Goal: Communication & Community: Participate in discussion

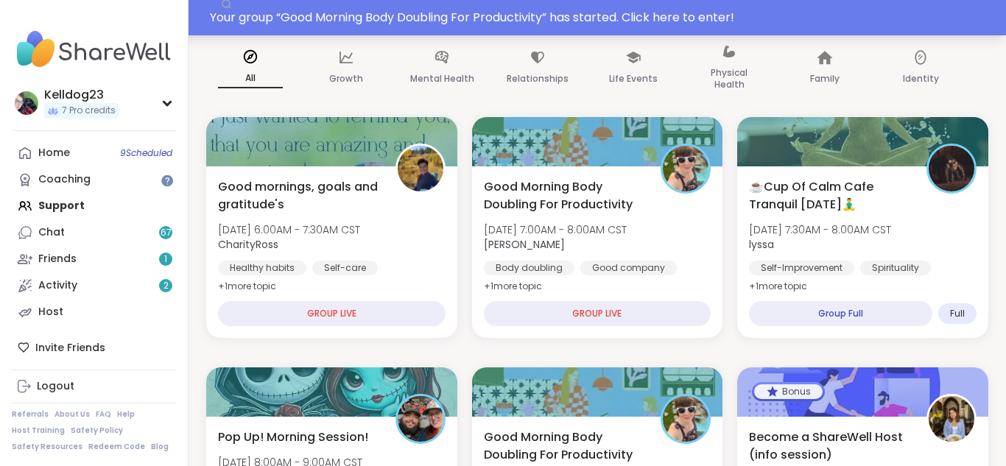
scroll to position [206, 0]
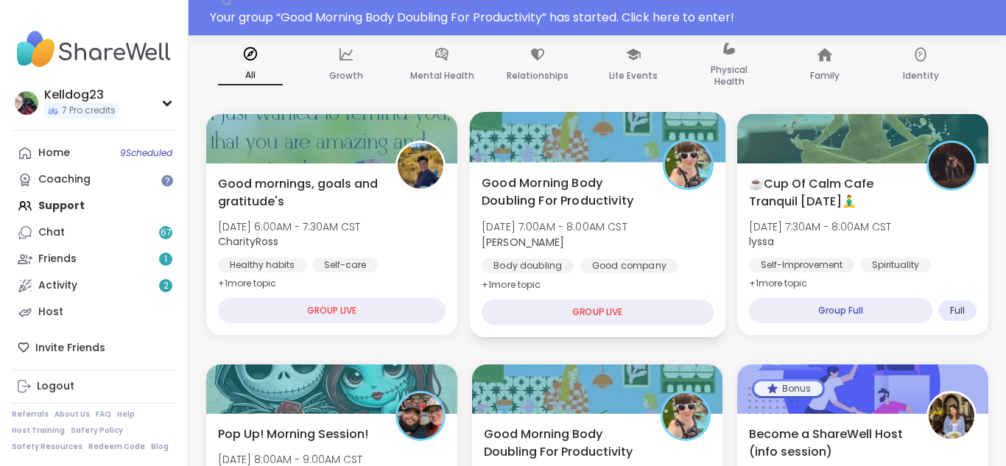
click at [571, 206] on span "Good Morning Body Doubling For Productivity" at bounding box center [564, 192] width 164 height 36
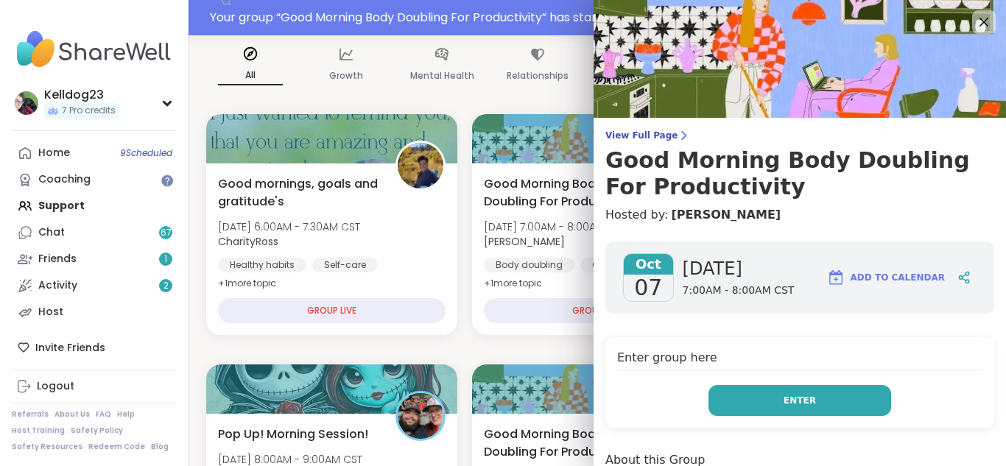
click at [802, 404] on span "Enter" at bounding box center [800, 400] width 32 height 13
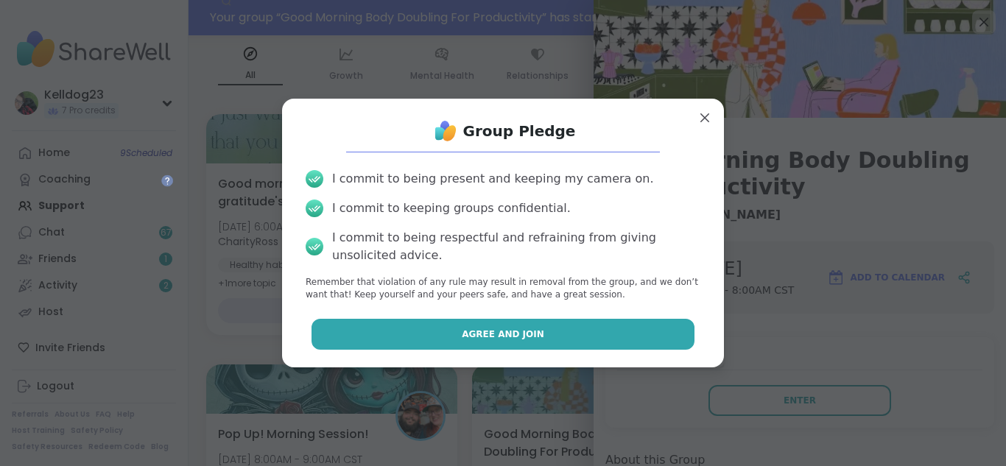
click at [540, 335] on button "Agree and Join" at bounding box center [504, 334] width 384 height 31
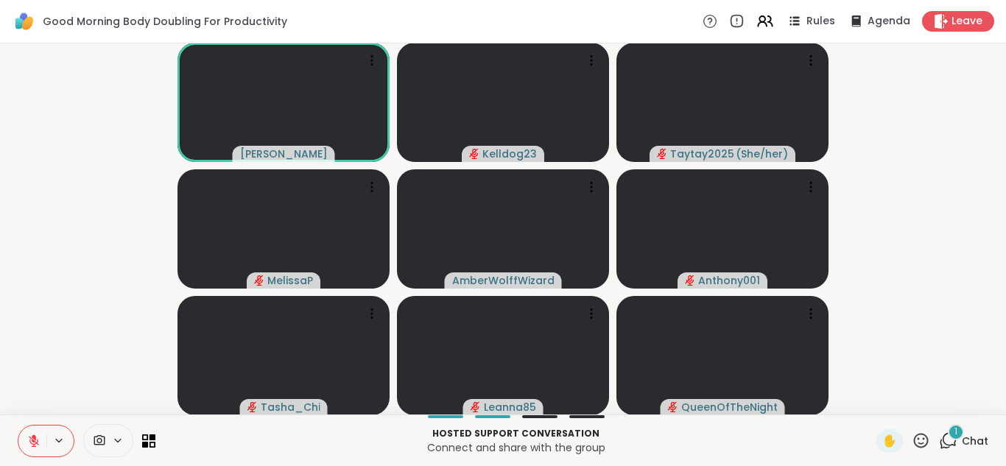
click at [810, 442] on icon at bounding box center [948, 441] width 18 height 18
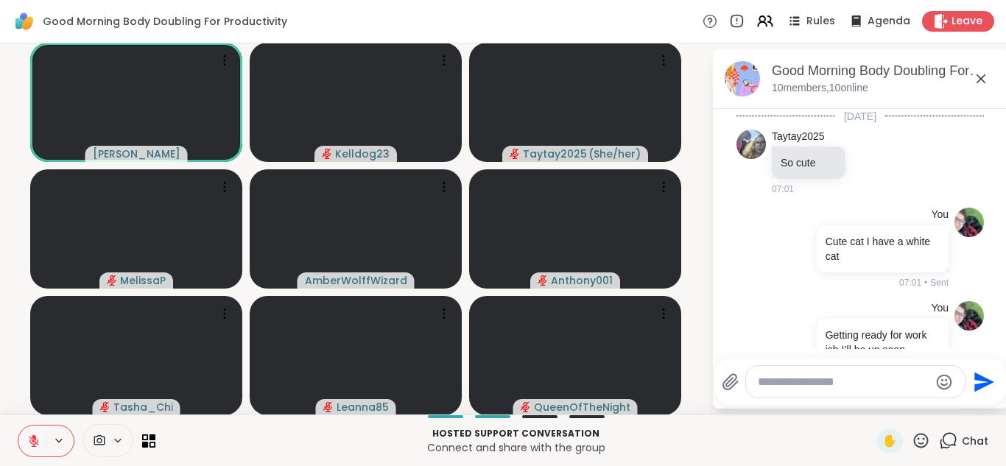
scroll to position [1979, 0]
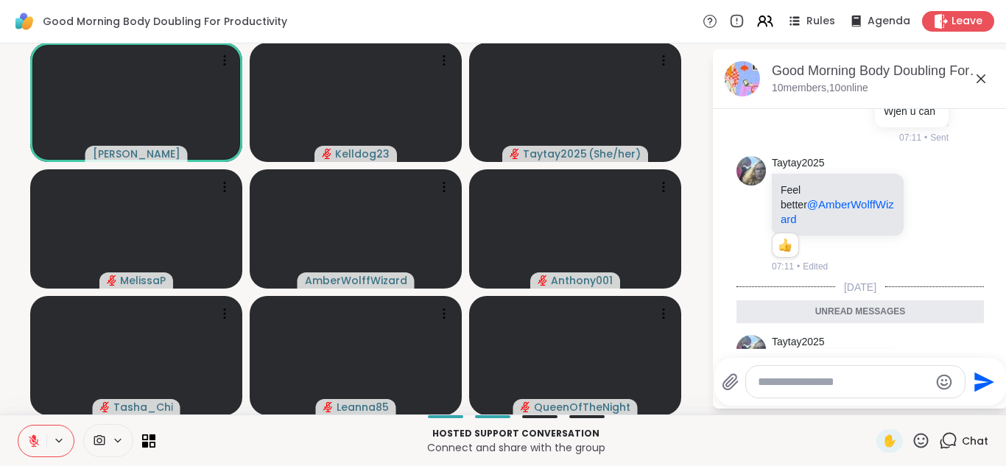
click at [810, 380] on textarea "Type your message" at bounding box center [844, 382] width 172 height 15
type textarea "***"
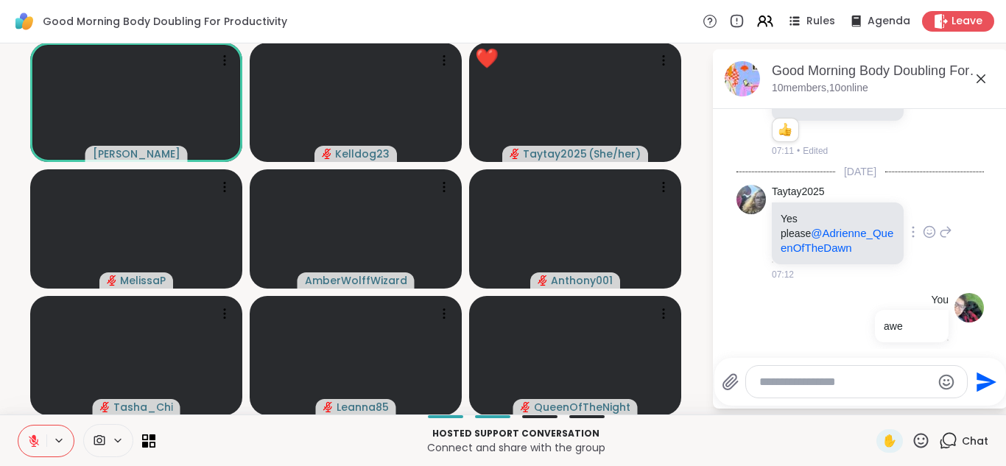
scroll to position [2137, 0]
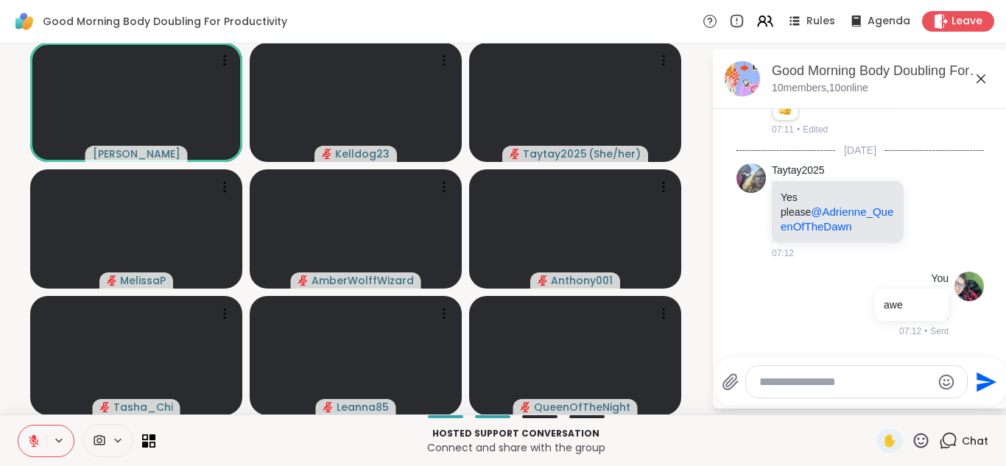
click at [810, 383] on icon at bounding box center [929, 390] width 13 height 15
click at [809, 360] on div "Select Reaction: Heart" at bounding box center [812, 366] width 13 height 13
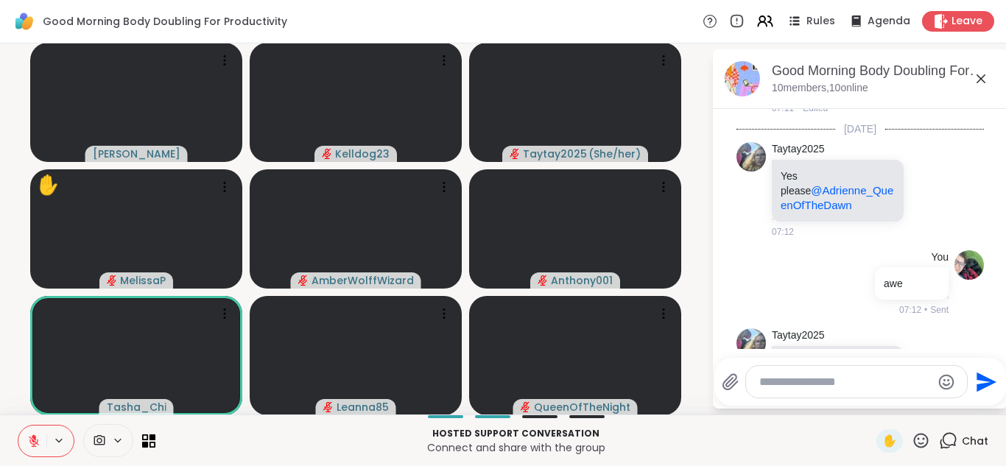
click at [810, 323] on div "Taytay2025 Awwww cute 😍 💓 💖 💕 💗 1 1 07:12 • Edited" at bounding box center [861, 380] width 248 height 114
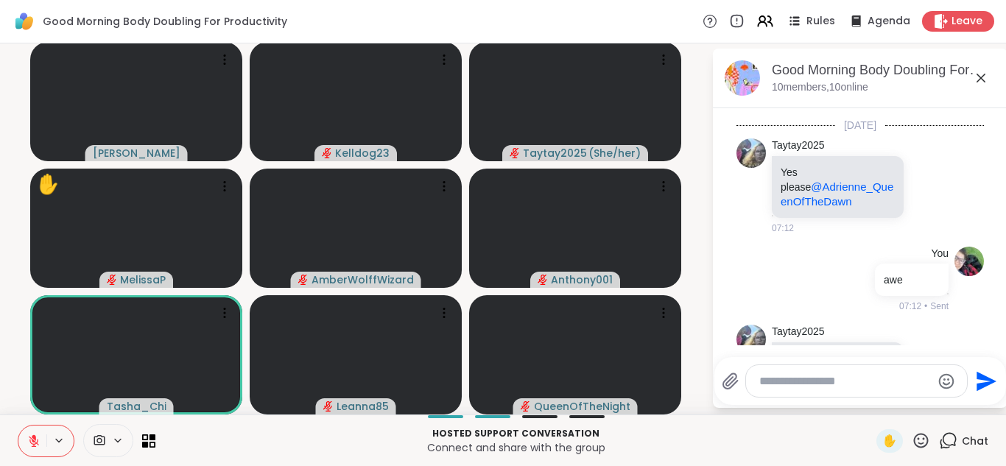
click at [810, 77] on icon at bounding box center [982, 78] width 18 height 18
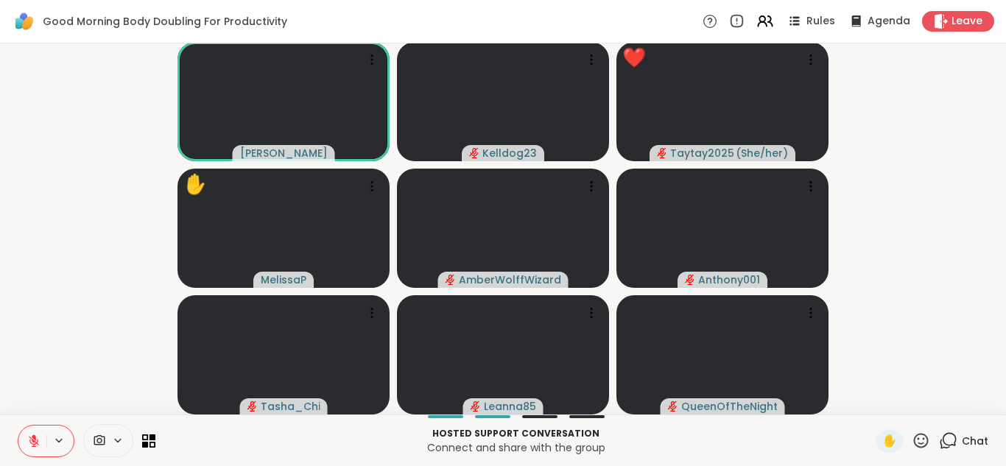
click at [810, 435] on icon at bounding box center [921, 441] width 18 height 18
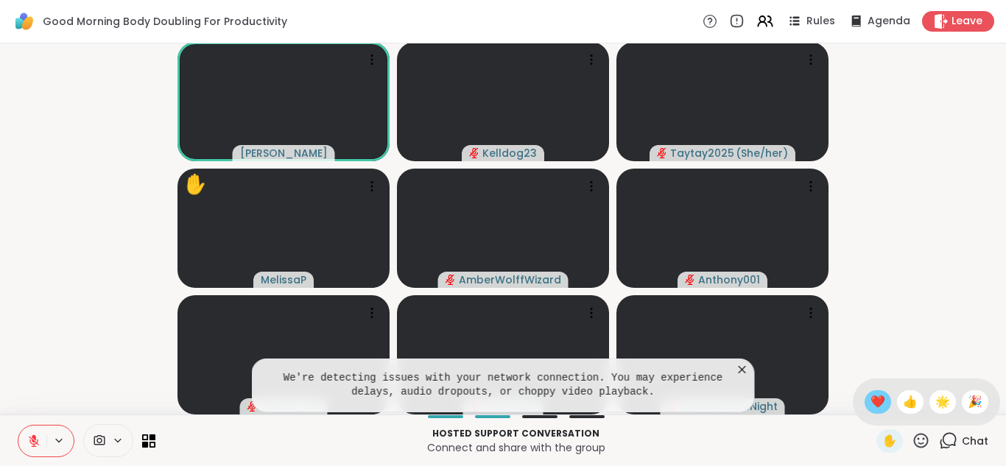
click at [810, 399] on span "❤️" at bounding box center [878, 402] width 15 height 18
click at [746, 370] on icon at bounding box center [742, 369] width 15 height 15
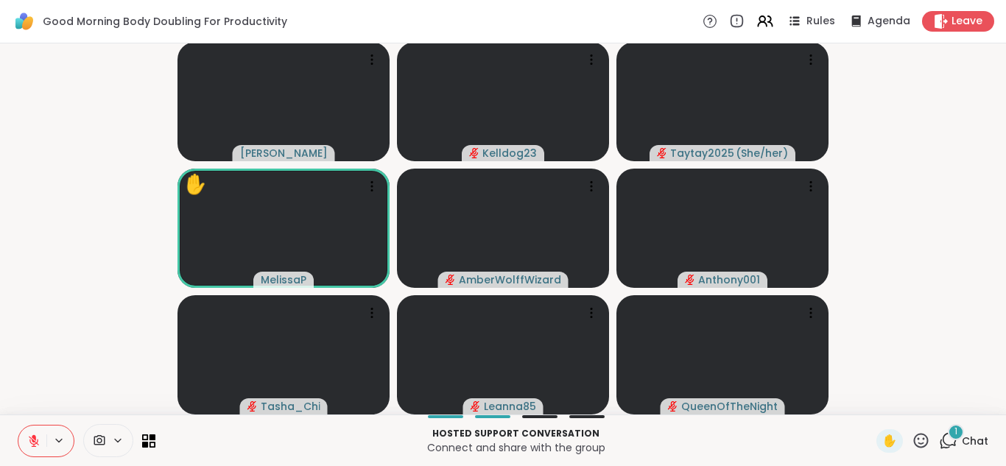
click at [810, 431] on div "1" at bounding box center [956, 432] width 16 height 16
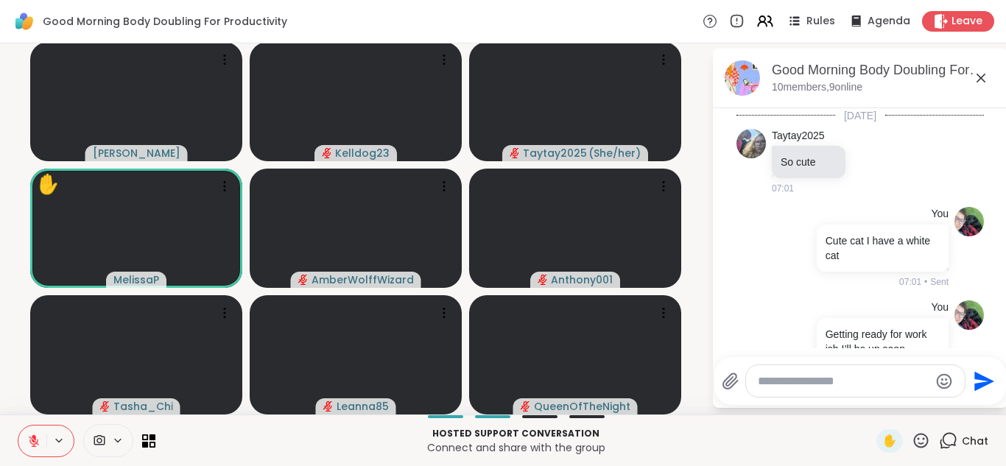
scroll to position [2307, 0]
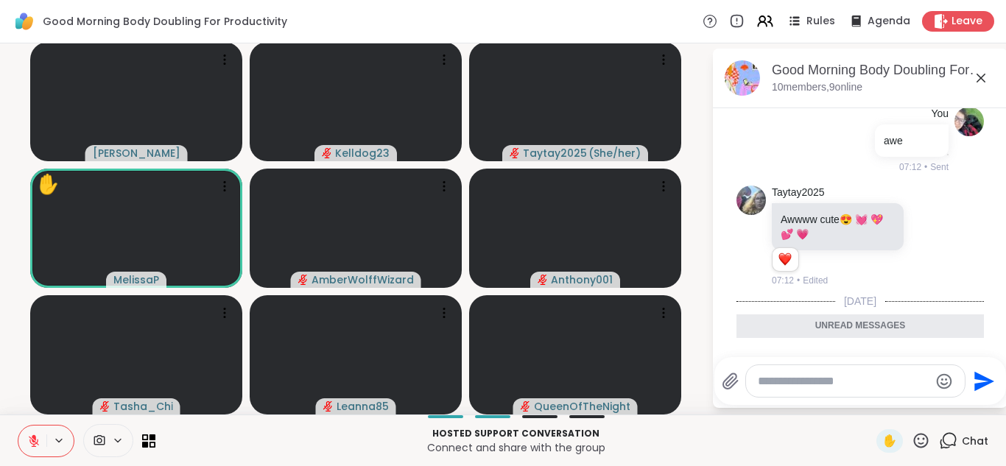
click at [810, 382] on icon at bounding box center [929, 389] width 13 height 15
click at [810, 360] on div "Select Reaction: Heart" at bounding box center [812, 366] width 13 height 13
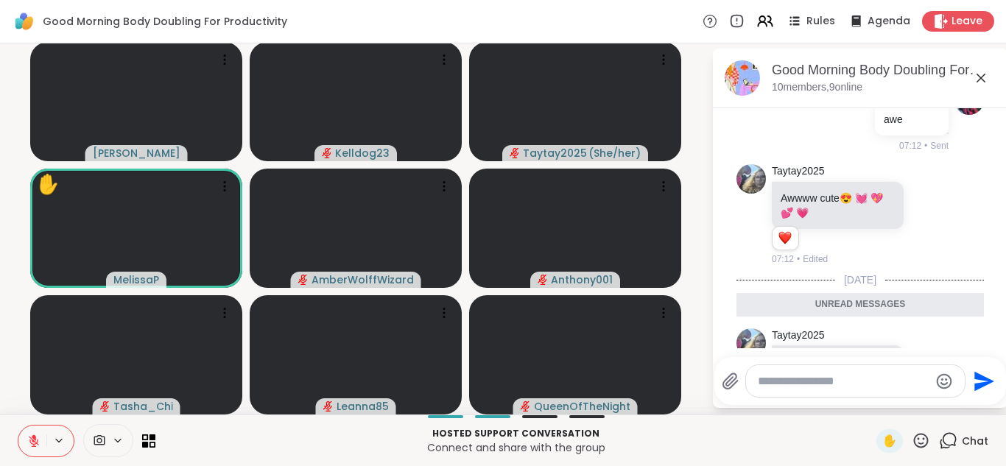
click at [810, 75] on icon at bounding box center [982, 78] width 18 height 18
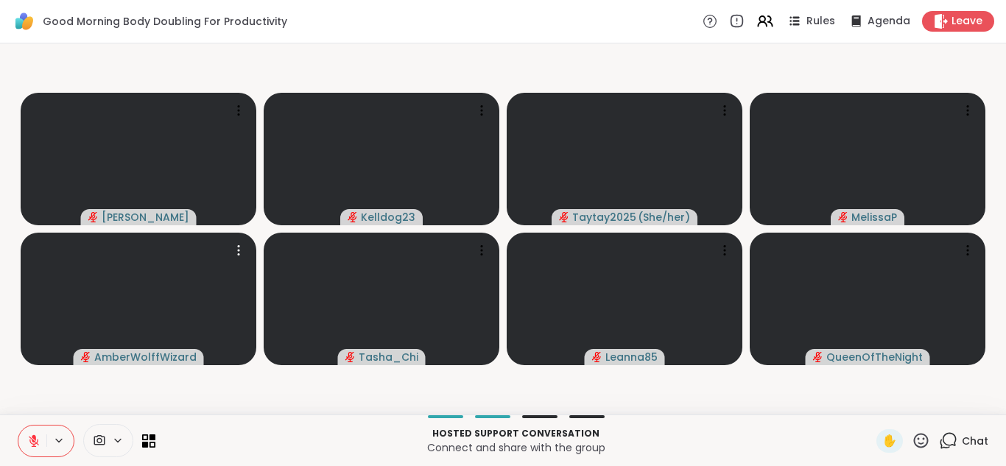
scroll to position [0, 0]
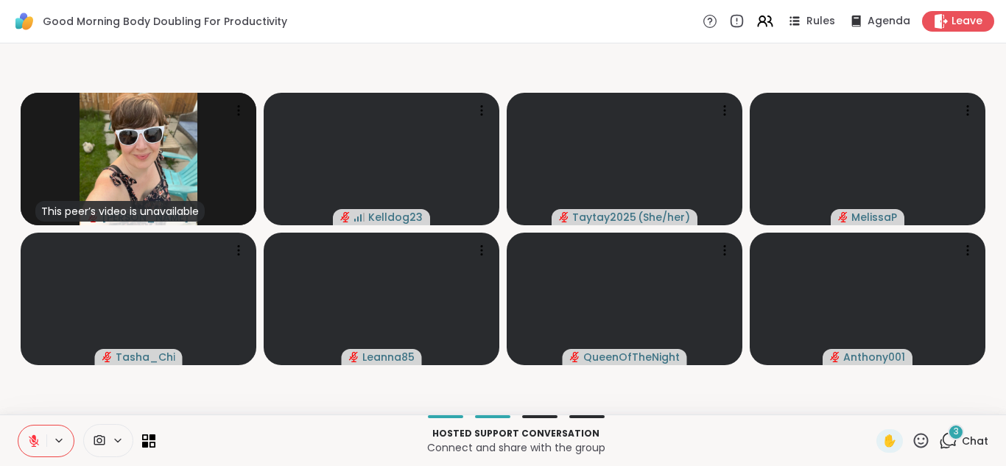
click at [810, 433] on icon at bounding box center [948, 441] width 18 height 18
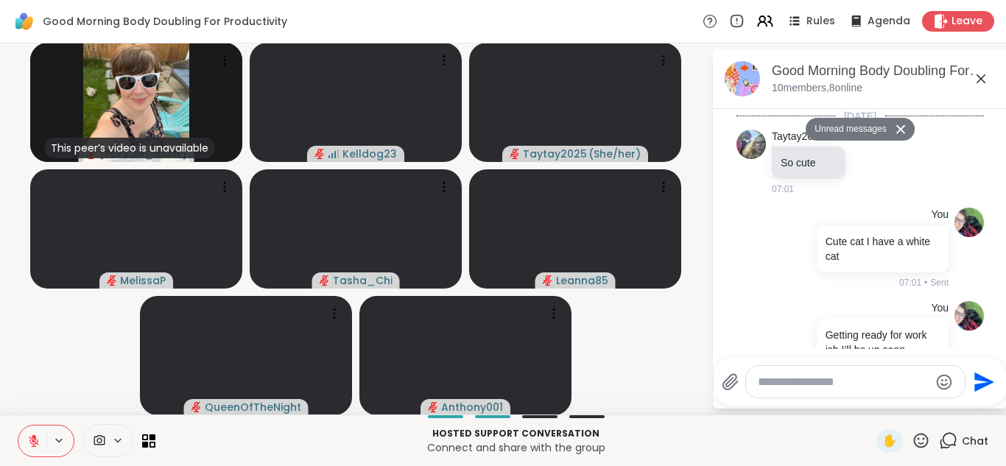
scroll to position [3344, 0]
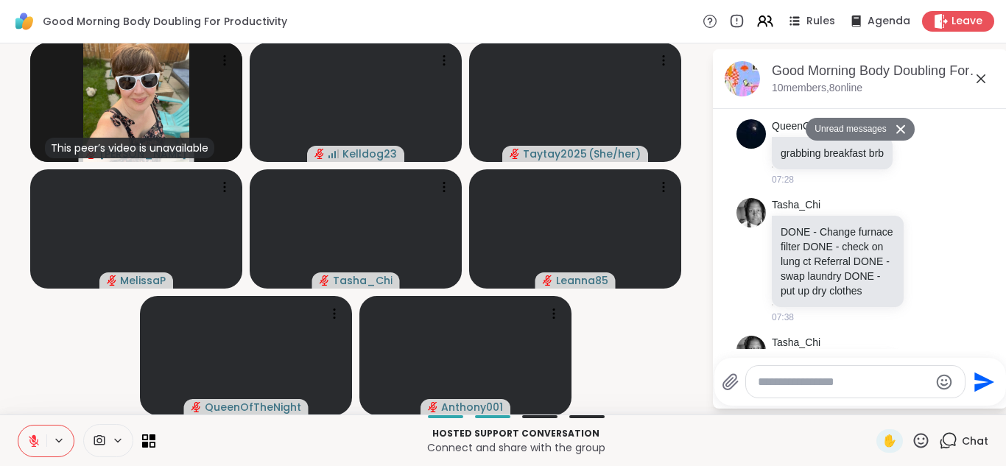
click at [773, 382] on textarea "Type your message" at bounding box center [844, 382] width 172 height 15
type textarea "**********"
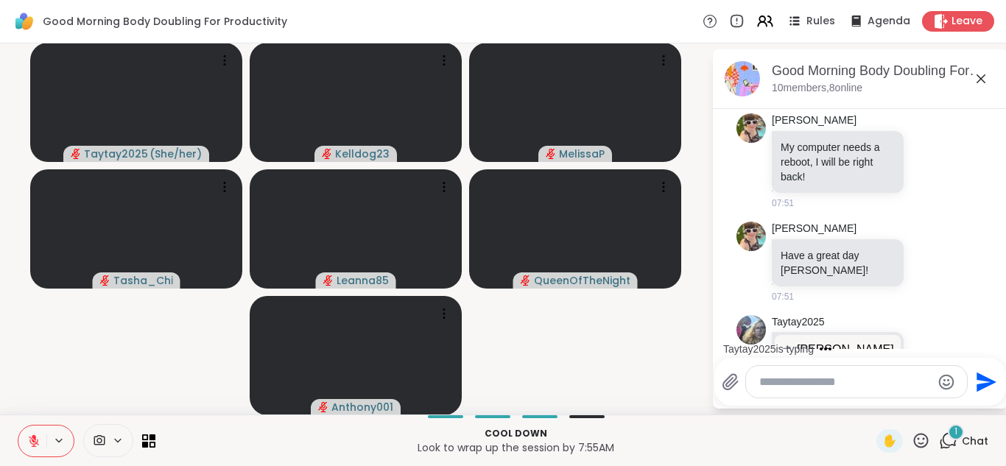
scroll to position [3998, 0]
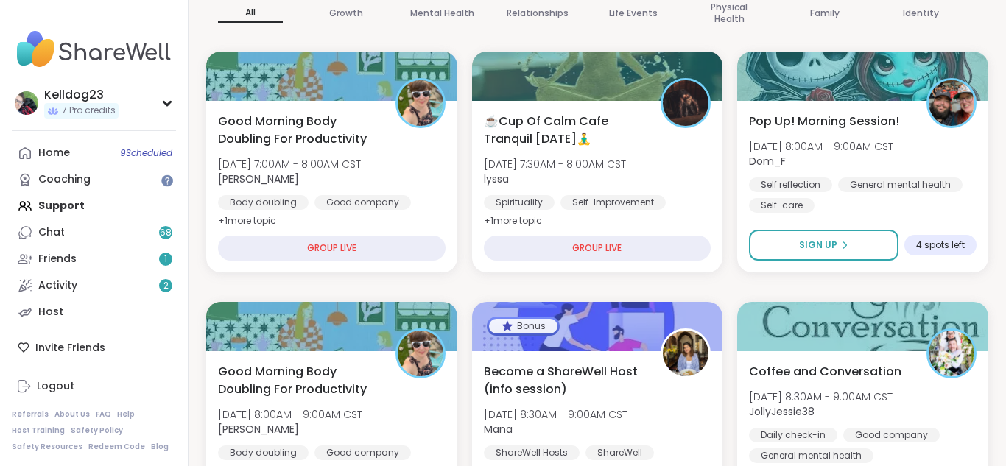
scroll to position [354, 0]
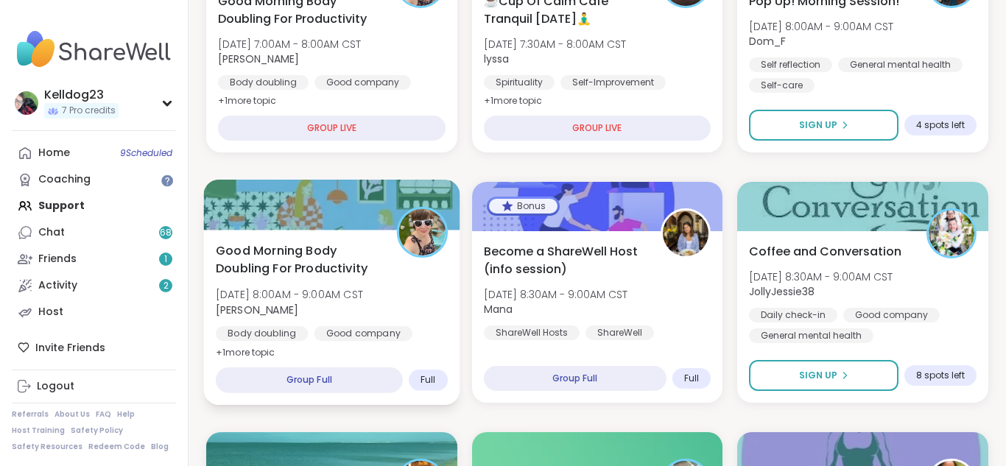
click at [361, 261] on span "Good Morning Body Doubling For Productivity" at bounding box center [298, 260] width 164 height 36
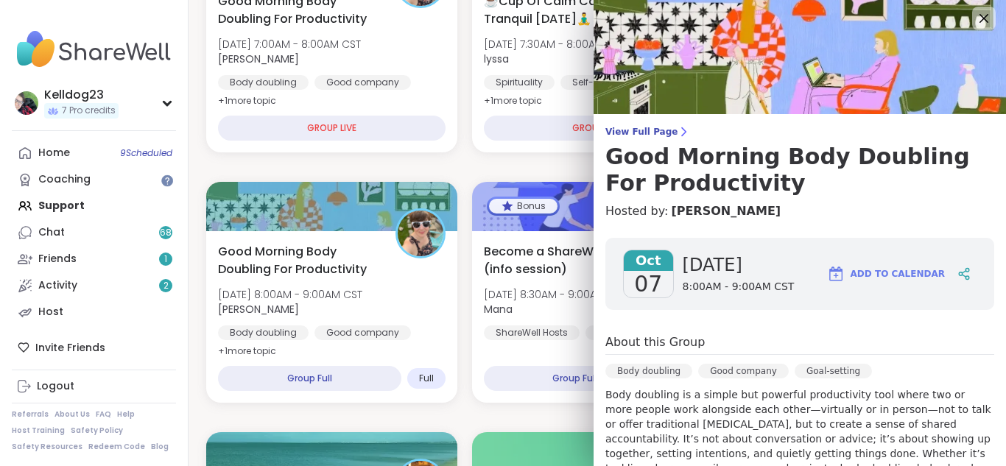
scroll to position [0, 0]
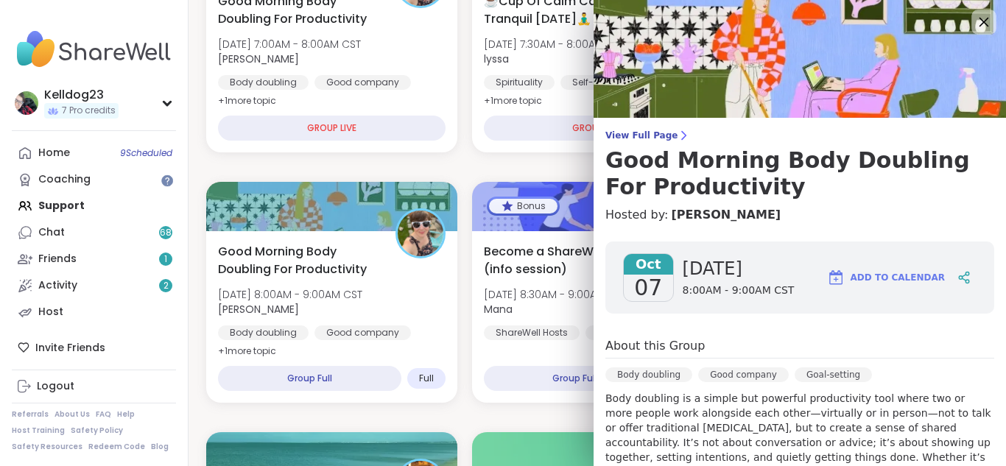
click at [984, 16] on icon at bounding box center [984, 22] width 18 height 18
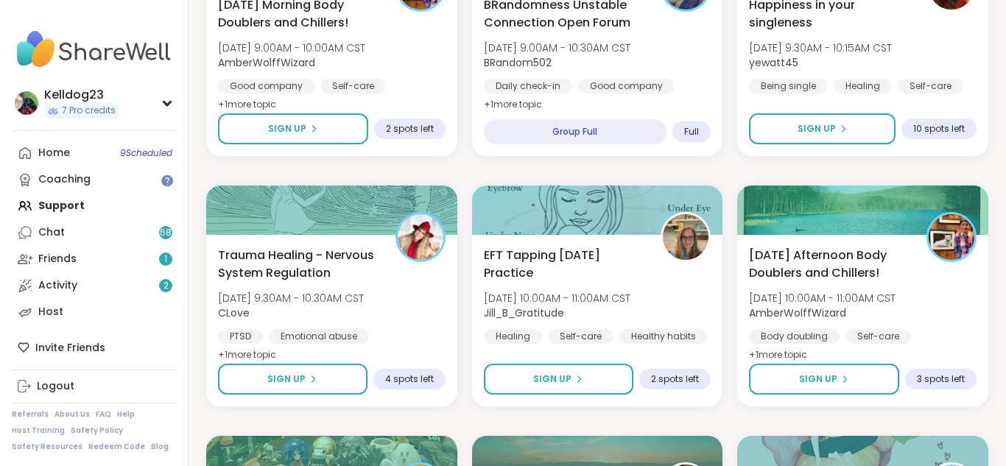
scroll to position [855, 0]
